Goal: Task Accomplishment & Management: Manage account settings

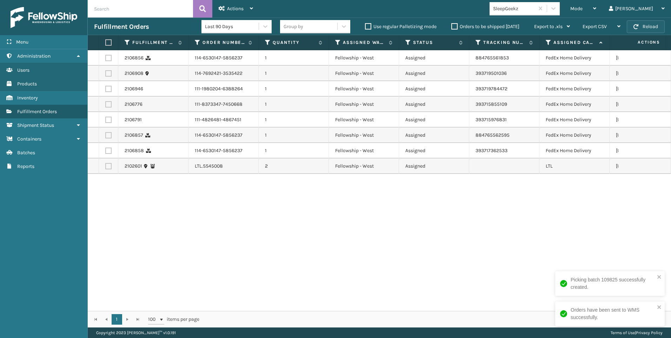
click at [648, 26] on button "Reload" at bounding box center [646, 26] width 38 height 13
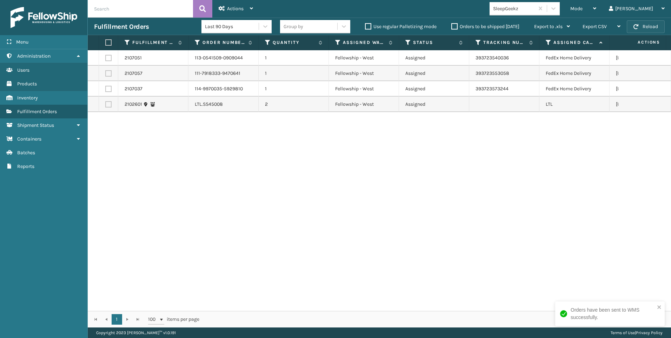
click at [643, 30] on button "Reload" at bounding box center [646, 26] width 38 height 13
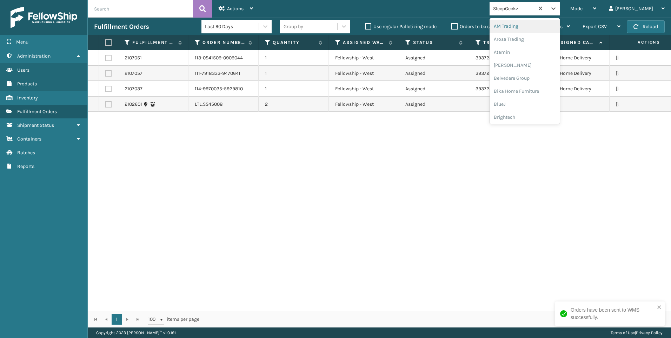
click at [535, 10] on div "SleepGeekz" at bounding box center [514, 8] width 42 height 7
click at [545, 101] on div "Koolmore" at bounding box center [525, 97] width 70 height 13
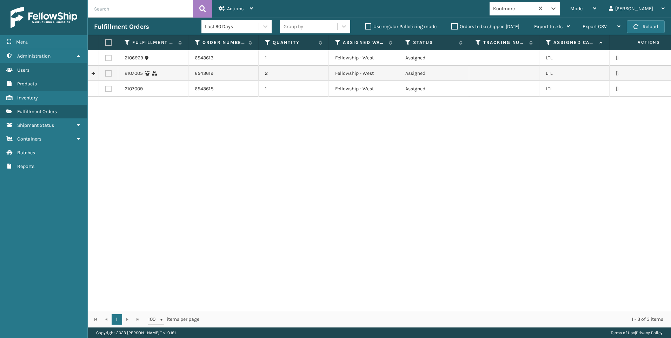
click at [631, 36] on th "Actions" at bounding box center [640, 42] width 53 height 15
click at [638, 34] on div "Fulfillment Orders Last 90 Days Group by Use regular Palletizing mode Orders to…" at bounding box center [380, 27] width 584 height 18
click at [649, 24] on button "Reload" at bounding box center [646, 26] width 38 height 13
click at [108, 45] on label at bounding box center [107, 42] width 4 height 6
click at [106, 45] on input "checkbox" at bounding box center [105, 42] width 0 height 5
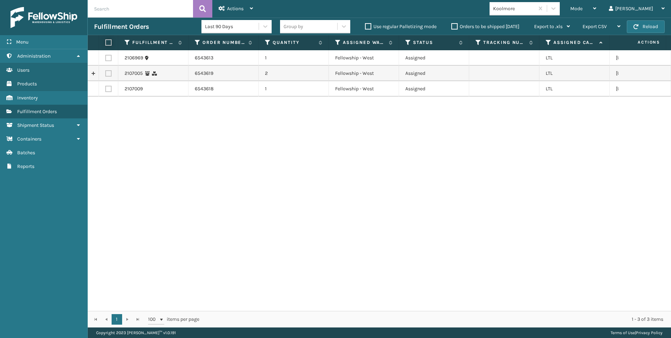
checkbox input "true"
click at [250, 1] on div "Actions" at bounding box center [236, 9] width 34 height 18
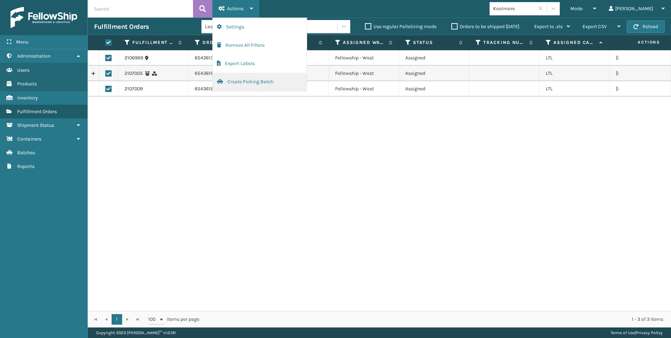
click at [254, 78] on button "Create Picking Batch" at bounding box center [260, 82] width 94 height 18
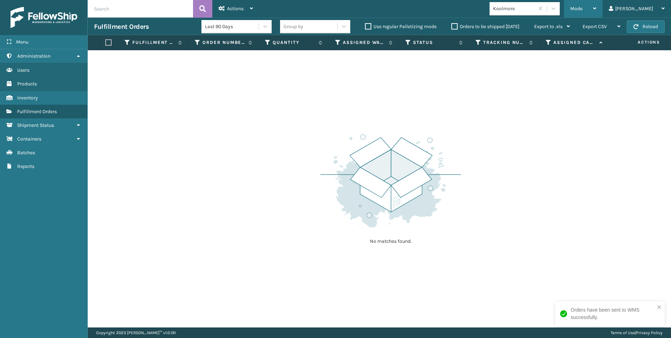
click at [583, 7] on span "Mode" at bounding box center [577, 9] width 12 height 6
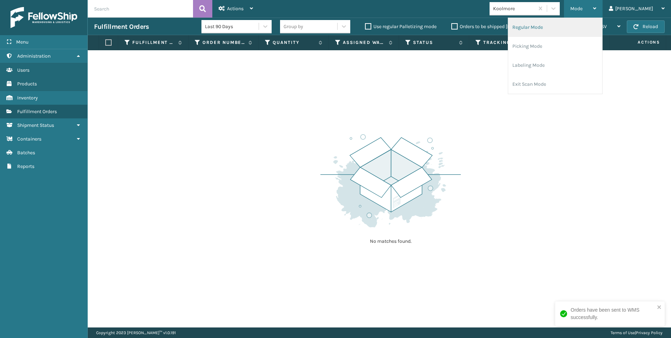
click at [559, 27] on li "Regular Mode" at bounding box center [556, 27] width 94 height 19
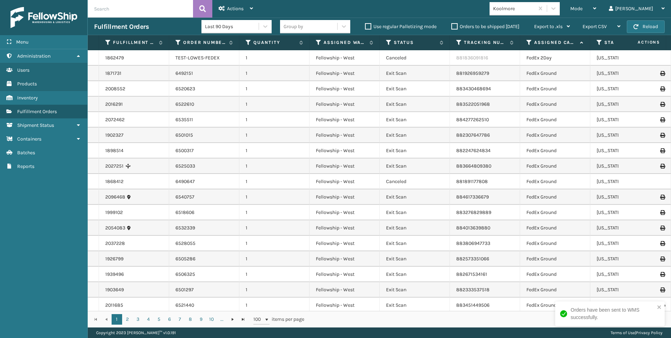
click at [138, 11] on input "text" at bounding box center [140, 9] width 105 height 18
paste input "2106969"
click at [208, 9] on button at bounding box center [202, 9] width 19 height 18
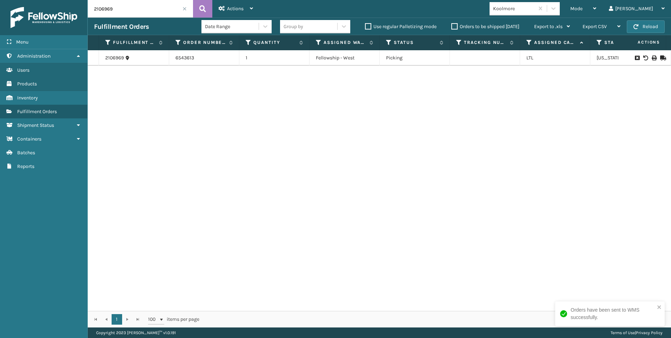
click at [653, 58] on div at bounding box center [645, 57] width 40 height 5
click at [652, 57] on icon at bounding box center [654, 57] width 4 height 5
click at [161, 9] on input "2106969" at bounding box center [140, 9] width 105 height 18
drag, startPoint x: 68, startPoint y: 16, endPoint x: 63, endPoint y: 16, distance: 6.0
click at [63, 0] on div "Menu Administration Users Products Inventory Fulfillment Orders Shipment Status…" at bounding box center [335, 0] width 671 height 0
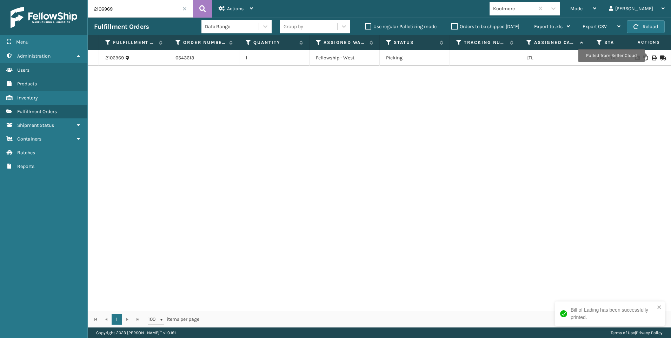
paste input "700"
click at [196, 3] on button at bounding box center [202, 9] width 19 height 18
click at [652, 58] on icon at bounding box center [654, 57] width 4 height 5
drag, startPoint x: 128, startPoint y: 13, endPoint x: 87, endPoint y: 15, distance: 40.5
click at [56, 0] on div "Menu Administration Users Products Inventory Fulfillment Orders Shipment Status…" at bounding box center [335, 0] width 671 height 0
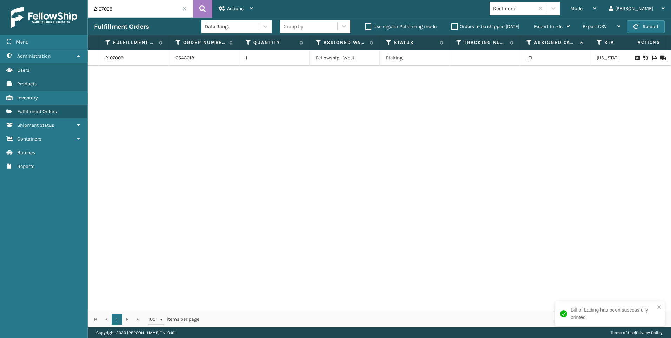
paste input "5"
type input "2107005"
click at [202, 9] on icon at bounding box center [202, 9] width 7 height 11
click at [652, 59] on icon at bounding box center [654, 57] width 4 height 5
click at [184, 9] on span at bounding box center [185, 9] width 4 height 4
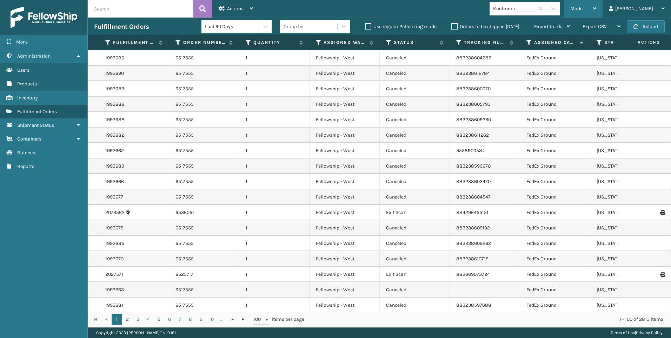
click at [600, 6] on div "Mode Regular Mode Picking Mode Labeling Mode Exit Scan Mode" at bounding box center [583, 9] width 39 height 18
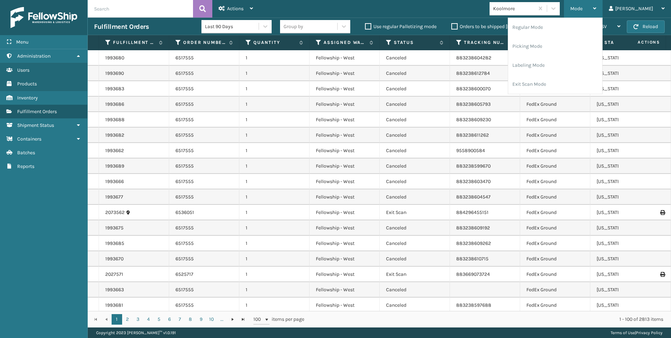
click at [540, 32] on div "Regular Mode Picking Mode Labeling Mode Exit Scan Mode" at bounding box center [555, 56] width 95 height 77
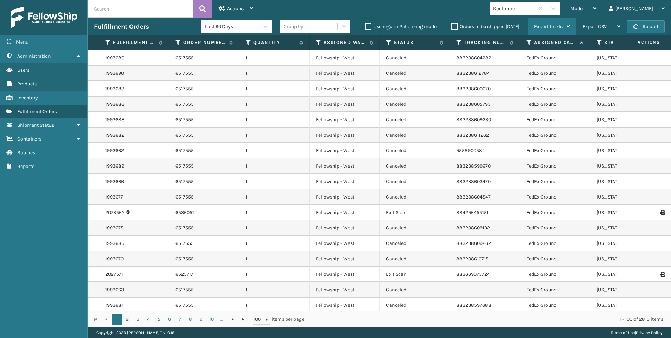
click at [556, 35] on div "Export to .xls" at bounding box center [553, 27] width 36 height 18
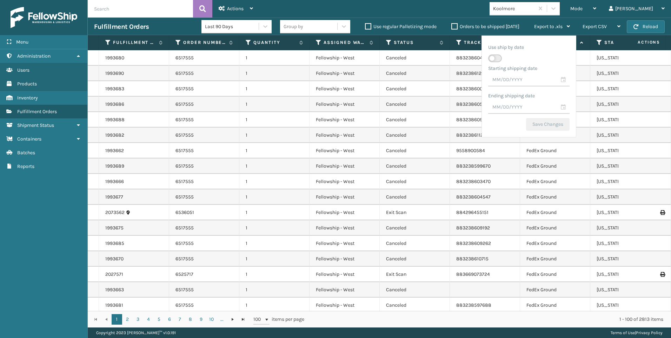
click at [583, 11] on span "Mode" at bounding box center [577, 9] width 12 height 6
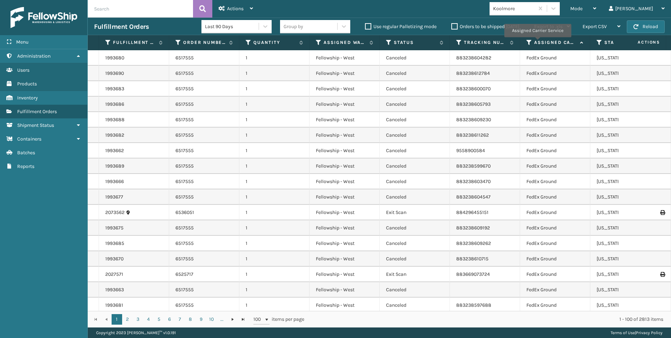
click at [538, 42] on label "Assigned Carrier Service" at bounding box center [556, 42] width 42 height 6
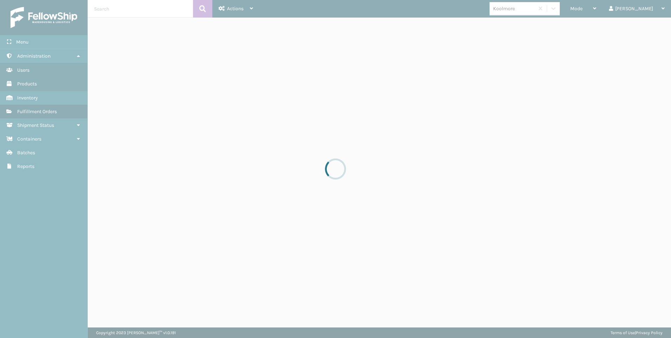
click at [610, 6] on div at bounding box center [335, 169] width 671 height 338
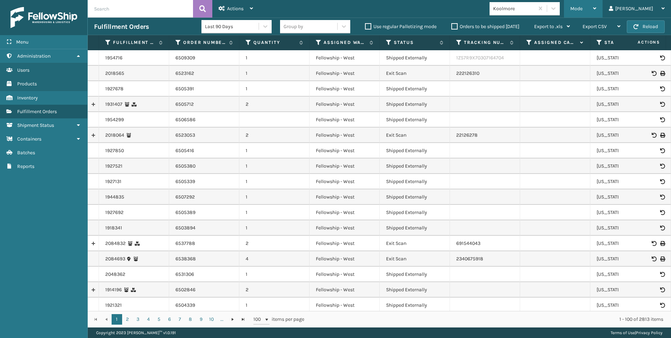
click at [583, 7] on span "Mode" at bounding box center [577, 9] width 12 height 6
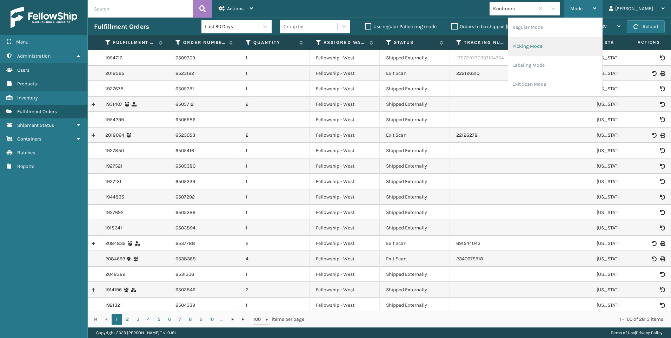
click at [578, 46] on li "Picking Mode" at bounding box center [556, 46] width 94 height 19
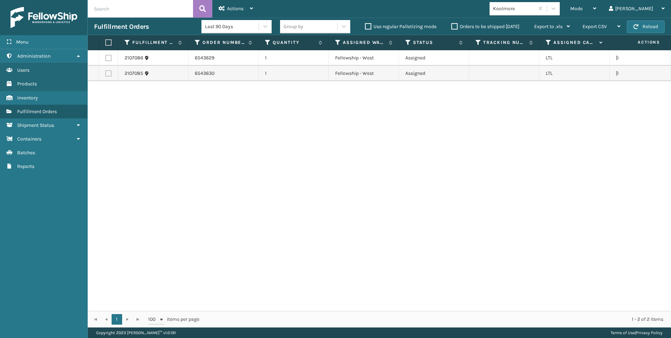
click at [114, 40] on th at bounding box center [108, 42] width 19 height 15
click at [110, 41] on label at bounding box center [107, 42] width 4 height 6
click at [106, 41] on input "checkbox" at bounding box center [105, 42] width 0 height 5
checkbox input "true"
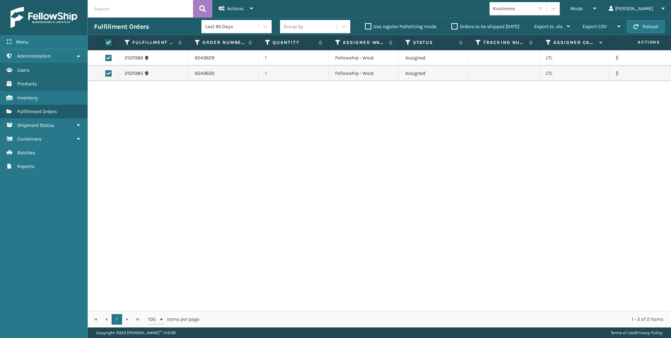
checkbox input "true"
click at [258, 149] on div "2107086 6543629 1 Fellowship - West Assigned LTL [US_STATE] 2107085 6543630 1 F…" at bounding box center [380, 180] width 584 height 261
click at [247, 8] on div "Actions" at bounding box center [236, 9] width 34 height 18
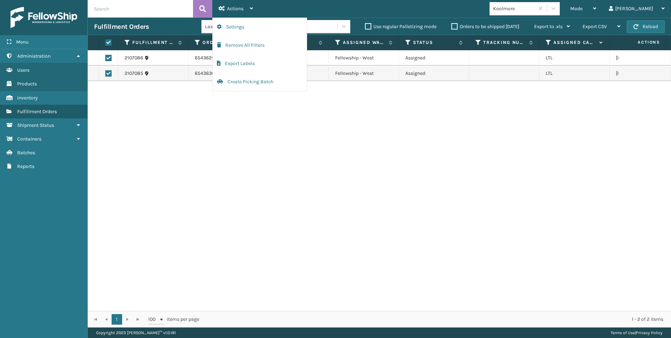
click at [368, 86] on div "2107086 6543629 1 Fellowship - West Assigned LTL [US_STATE] 2107085 6543630 1 F…" at bounding box center [380, 180] width 584 height 261
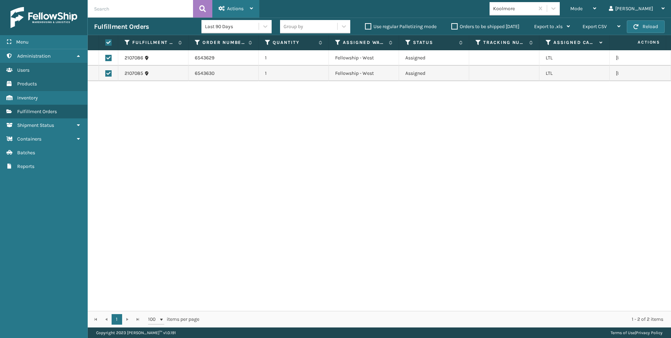
click at [256, 12] on div "Actions Settings Remove All Filters Export Labels Create Picking Batch" at bounding box center [235, 9] width 47 height 18
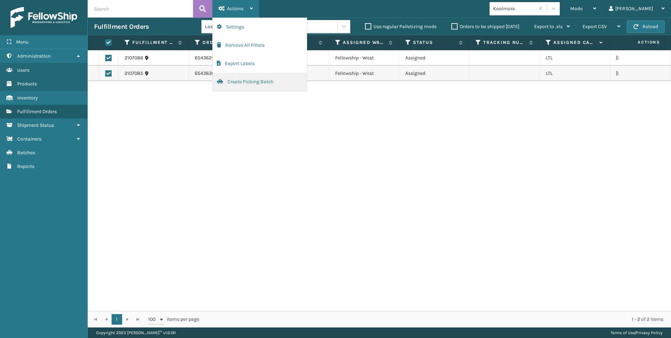
click at [244, 77] on button "Create Picking Batch" at bounding box center [260, 82] width 94 height 18
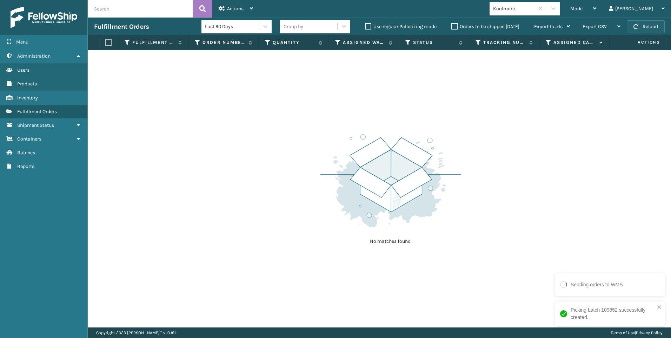
click at [645, 28] on button "Reload" at bounding box center [646, 26] width 38 height 13
click at [535, 9] on div "Koolmore" at bounding box center [514, 8] width 42 height 7
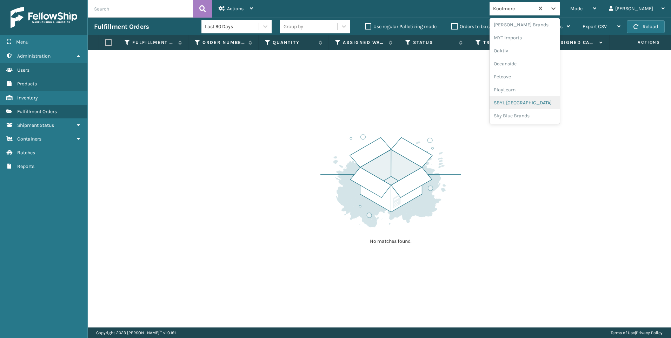
scroll to position [352, 0]
click at [548, 99] on div "SleepGeekz" at bounding box center [525, 102] width 70 height 13
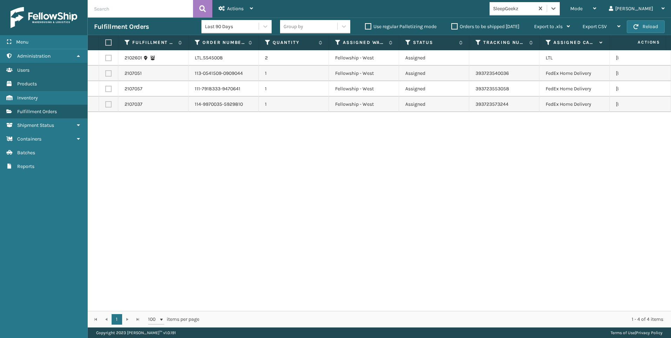
click at [108, 57] on label at bounding box center [108, 58] width 6 height 6
click at [106, 57] on input "checkbox" at bounding box center [105, 57] width 0 height 5
checkbox input "true"
click at [242, 7] on span "Actions" at bounding box center [235, 9] width 17 height 6
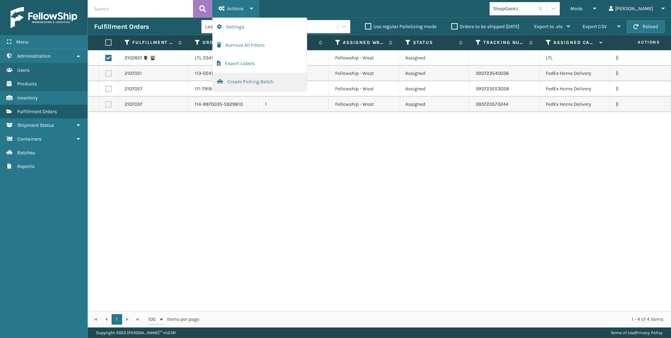
click at [248, 77] on button "Create Picking Batch" at bounding box center [260, 82] width 94 height 18
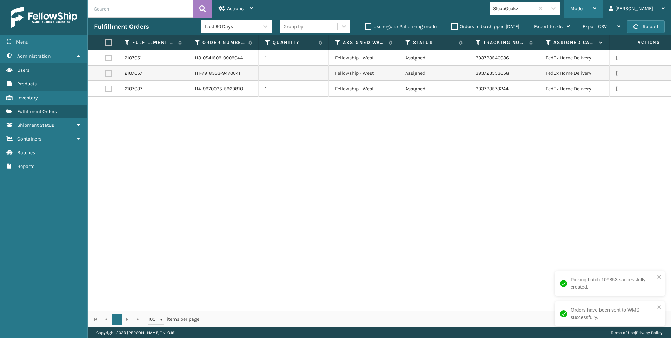
click at [583, 9] on span "Mode" at bounding box center [577, 9] width 12 height 6
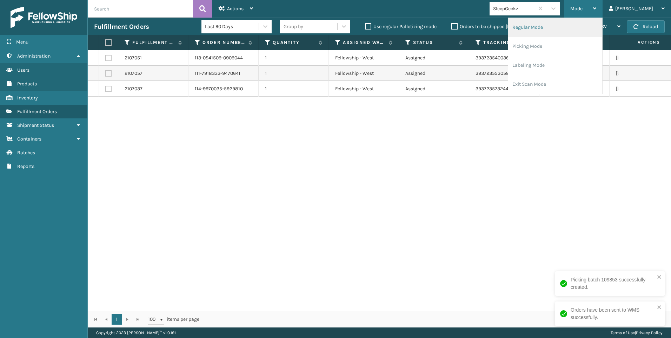
click at [583, 21] on li "Regular Mode" at bounding box center [556, 27] width 94 height 19
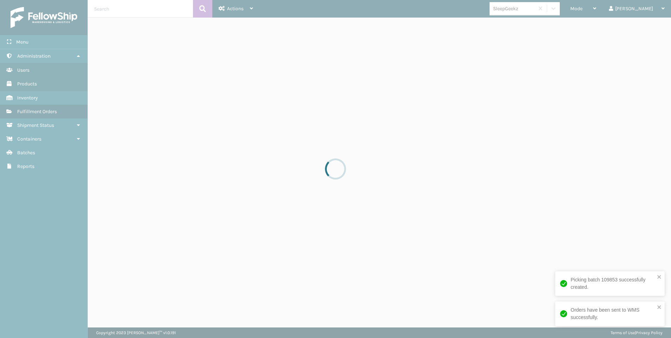
click at [548, 7] on div at bounding box center [335, 169] width 671 height 338
click at [526, 10] on div at bounding box center [335, 169] width 671 height 338
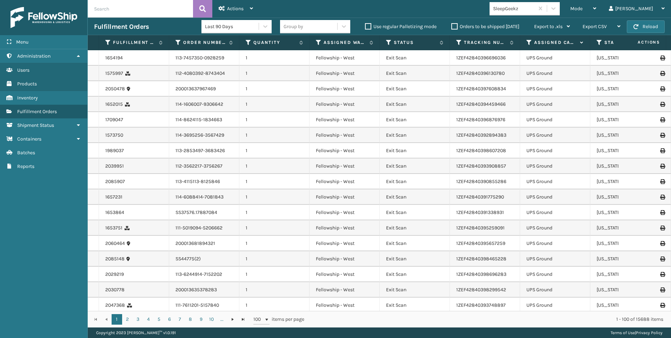
click at [535, 13] on div "SleepGeekz" at bounding box center [512, 9] width 45 height 12
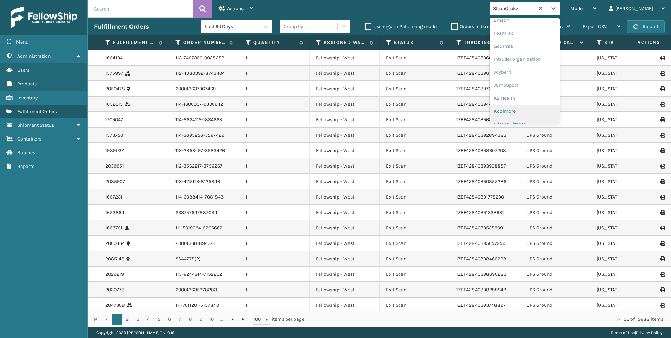
scroll to position [211, 0]
click at [550, 63] on div "Koolmore" at bounding box center [525, 62] width 70 height 13
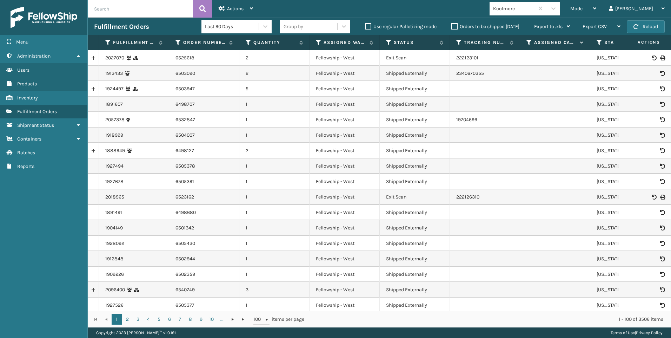
click at [597, 11] on div "Mode" at bounding box center [584, 9] width 26 height 18
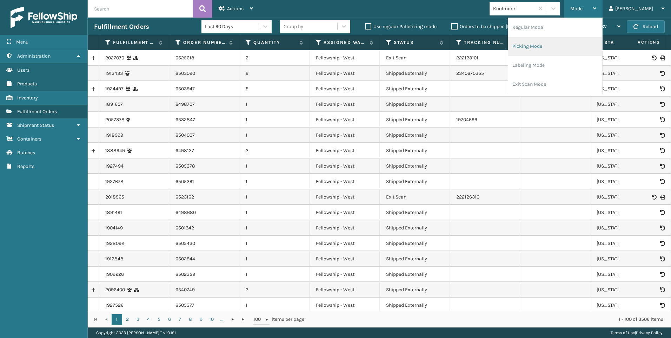
click at [577, 50] on li "Picking Mode" at bounding box center [556, 46] width 94 height 19
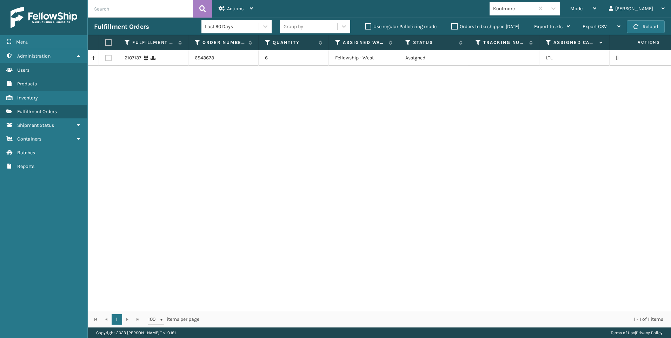
click at [113, 59] on td at bounding box center [108, 57] width 19 height 15
click at [101, 54] on td at bounding box center [108, 57] width 19 height 15
click at [107, 59] on label at bounding box center [108, 58] width 6 height 6
click at [106, 59] on input "checkbox" at bounding box center [105, 57] width 0 height 5
checkbox input "true"
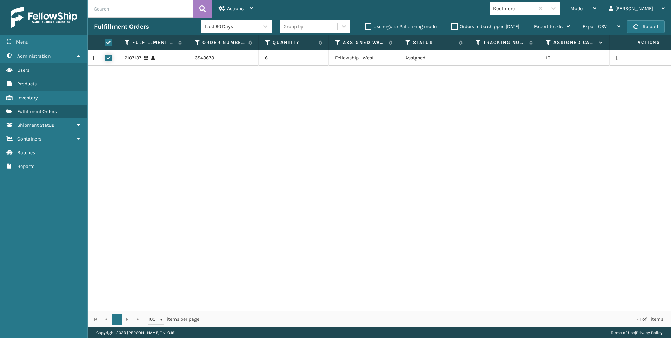
checkbox input "true"
click at [242, 12] on div "Actions" at bounding box center [236, 9] width 34 height 18
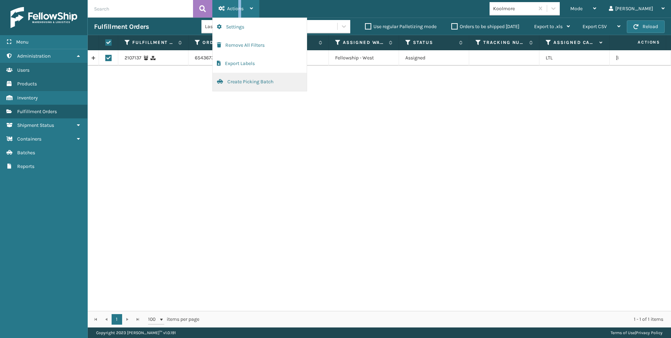
drag, startPoint x: 242, startPoint y: 12, endPoint x: 264, endPoint y: 82, distance: 72.9
click at [264, 82] on button "Create Picking Batch" at bounding box center [260, 82] width 94 height 18
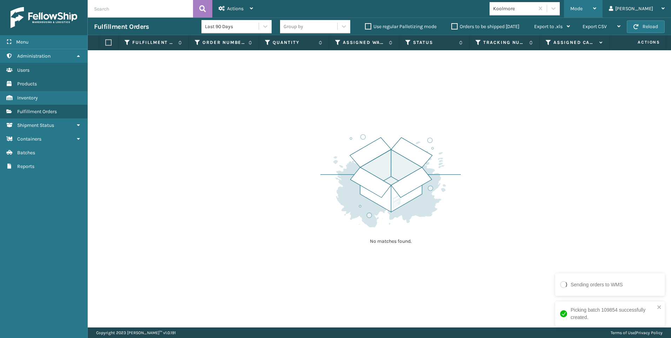
click at [597, 13] on div "Mode" at bounding box center [584, 9] width 26 height 18
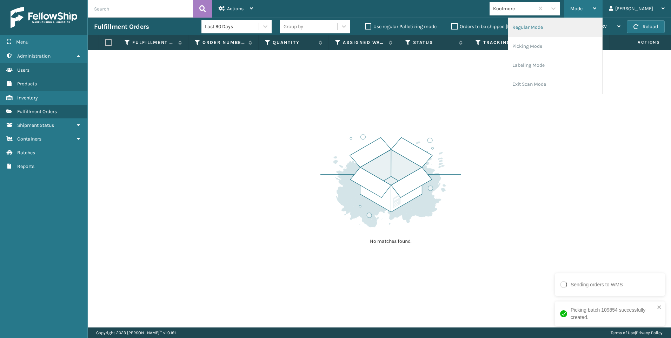
click at [573, 27] on li "Regular Mode" at bounding box center [556, 27] width 94 height 19
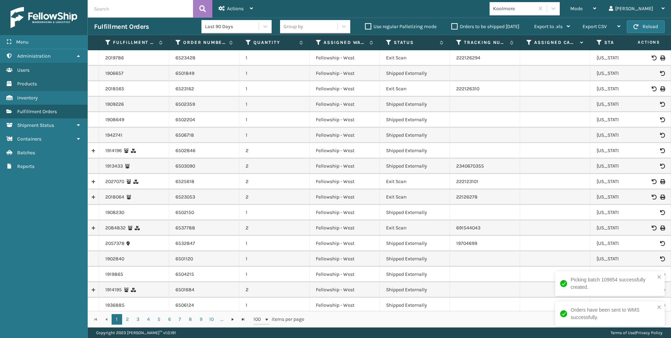
click at [146, 11] on input "text" at bounding box center [140, 9] width 105 height 18
paste input "2107086"
click at [197, 5] on button at bounding box center [202, 9] width 19 height 18
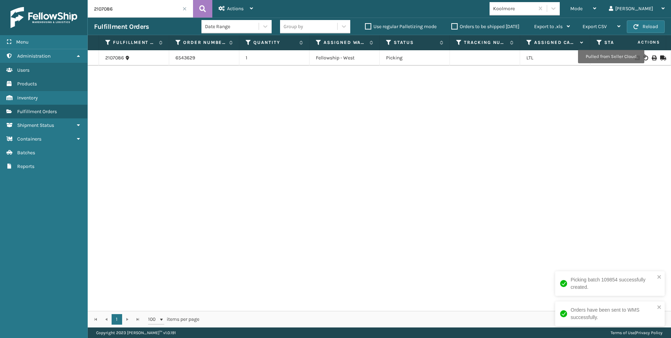
click at [652, 58] on icon at bounding box center [654, 57] width 4 height 5
drag, startPoint x: 126, startPoint y: 7, endPoint x: 65, endPoint y: 17, distance: 61.5
click at [66, 0] on div "Menu Administration Users Products Inventory Fulfillment Orders Shipment Status…" at bounding box center [335, 0] width 671 height 0
paste input "5"
click at [652, 57] on icon at bounding box center [654, 57] width 4 height 5
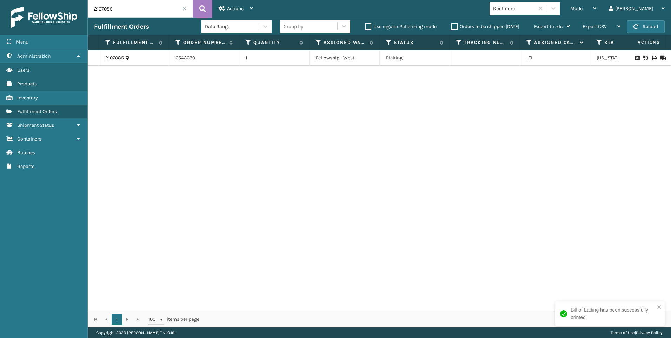
drag, startPoint x: 121, startPoint y: 16, endPoint x: 83, endPoint y: 17, distance: 37.6
click at [83, 0] on div "Menu Administration Users Products Inventory Fulfillment Orders Shipment Status…" at bounding box center [335, 0] width 671 height 0
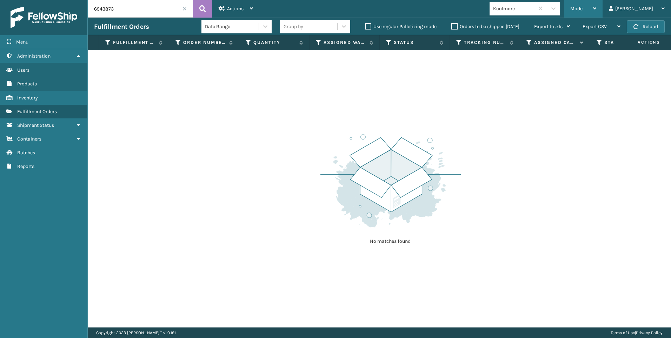
click at [597, 12] on div "Mode" at bounding box center [584, 9] width 26 height 18
click at [126, 5] on input "6543873" at bounding box center [140, 9] width 105 height 18
drag, startPoint x: 603, startPoint y: 13, endPoint x: 585, endPoint y: 29, distance: 24.2
click at [597, 13] on div "Mode" at bounding box center [584, 9] width 26 height 18
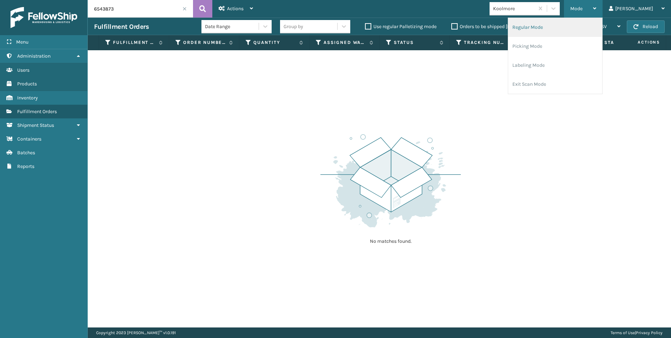
click at [583, 29] on ul "Regular Mode Picking Mode Labeling Mode Exit Scan Mode" at bounding box center [556, 56] width 94 height 76
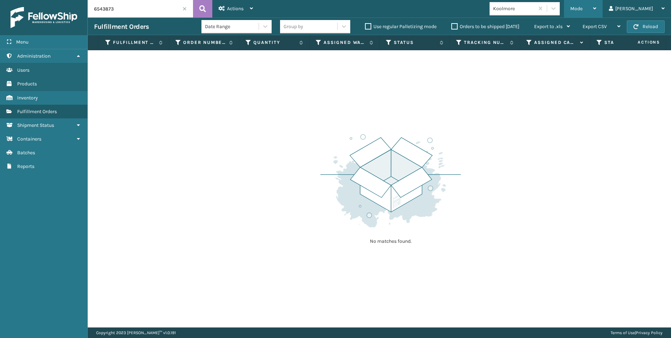
click at [597, 10] on div "Mode" at bounding box center [584, 9] width 26 height 18
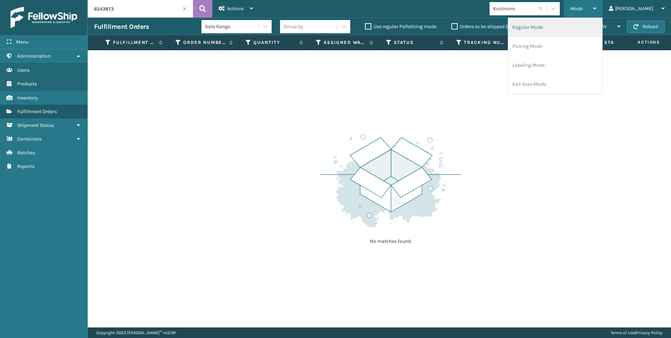
click at [589, 32] on ul "Regular Mode Picking Mode Labeling Mode Exit Scan Mode" at bounding box center [556, 56] width 94 height 76
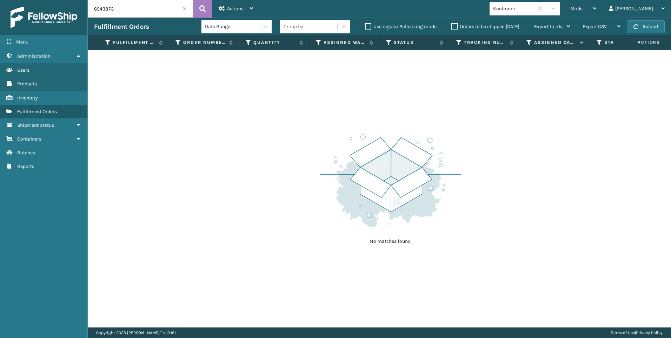
click at [460, 110] on div "No matches found." at bounding box center [380, 188] width 584 height 277
click at [206, 2] on button at bounding box center [202, 9] width 19 height 18
click at [153, 8] on input "6543873" at bounding box center [140, 9] width 105 height 18
type input "6543673"
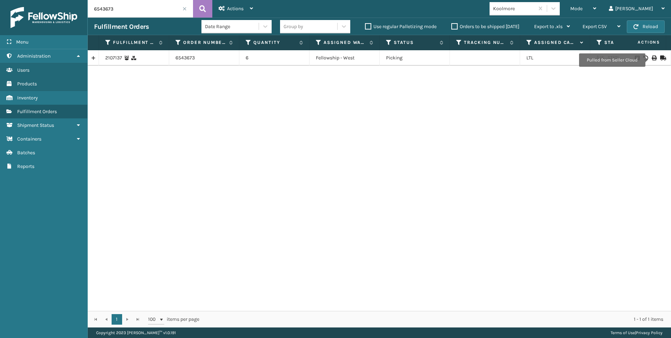
click at [652, 57] on icon at bounding box center [654, 57] width 4 height 5
